Goal: Check status: Check status

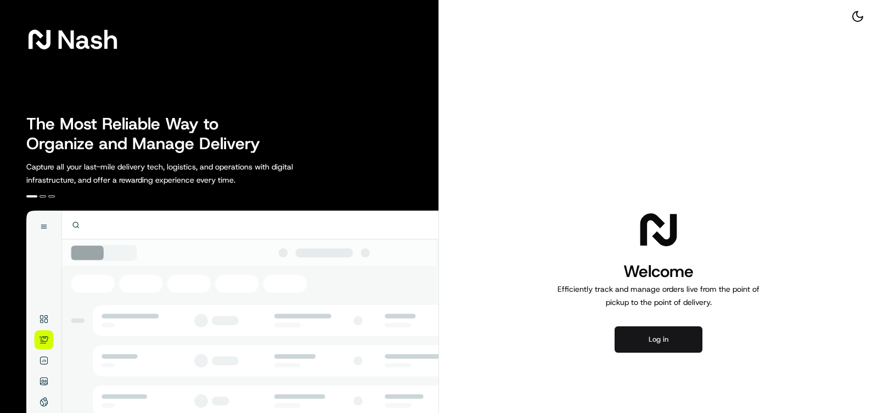
click at [659, 339] on button "Log in" at bounding box center [659, 340] width 88 height 26
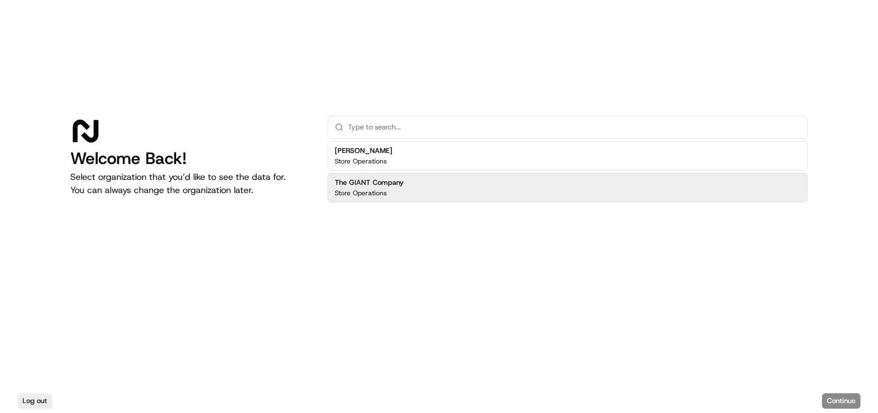
click at [424, 186] on div "The GIANT Company Store Operations" at bounding box center [568, 188] width 480 height 30
click at [844, 401] on button "Continue" at bounding box center [841, 401] width 38 height 15
